Goal: Find specific page/section: Find specific page/section

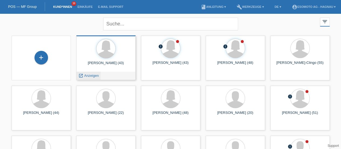
click at [91, 75] on span "Anzeigen" at bounding box center [91, 75] width 15 height 4
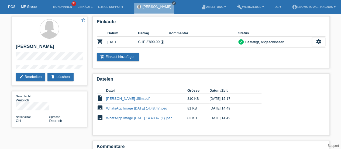
click at [175, 2] on icon "close" at bounding box center [174, 3] width 3 height 3
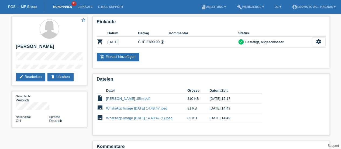
click at [65, 7] on link "Kund*innen" at bounding box center [62, 6] width 24 height 3
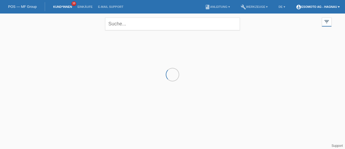
click at [313, 8] on link "account_circle Esomoto AG - Hagnau ▾" at bounding box center [318, 6] width 49 height 3
